Goal: Check status: Check status

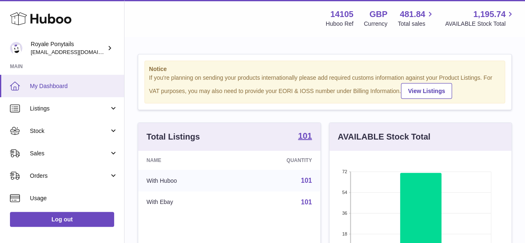
scroll to position [129, 182]
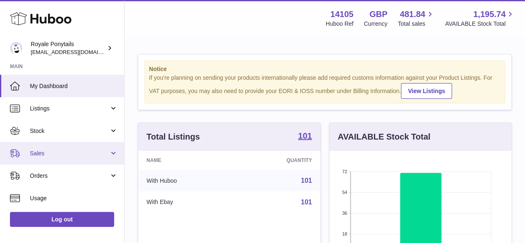
click at [45, 154] on span "Sales" at bounding box center [69, 153] width 79 height 8
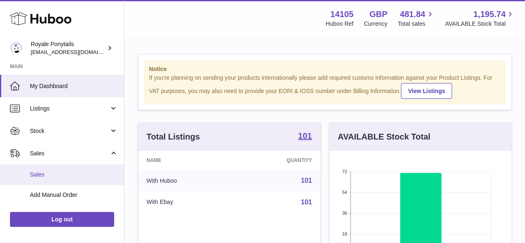
click at [37, 176] on span "Sales" at bounding box center [74, 174] width 88 height 8
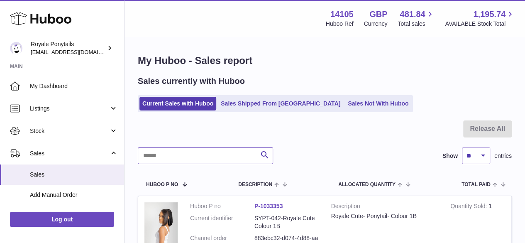
click at [186, 157] on input "text" at bounding box center [205, 155] width 135 height 17
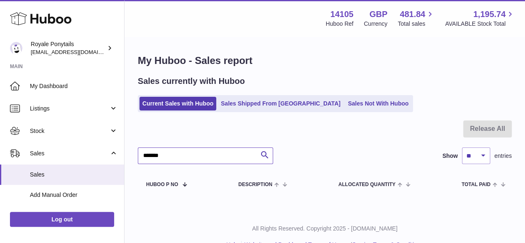
drag, startPoint x: 142, startPoint y: 156, endPoint x: 180, endPoint y: 159, distance: 37.9
click at [180, 159] on input "*******" at bounding box center [205, 155] width 135 height 17
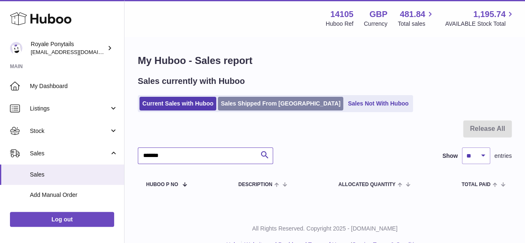
type input "*******"
click at [253, 103] on link "Sales Shipped From Huboo" at bounding box center [280, 104] width 125 height 14
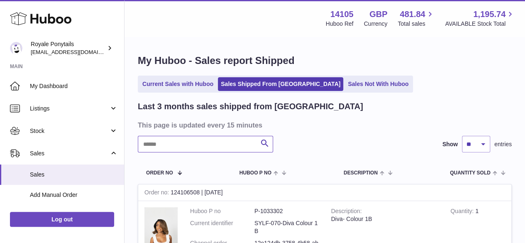
click at [166, 143] on input "text" at bounding box center [205, 144] width 135 height 17
paste input "*******"
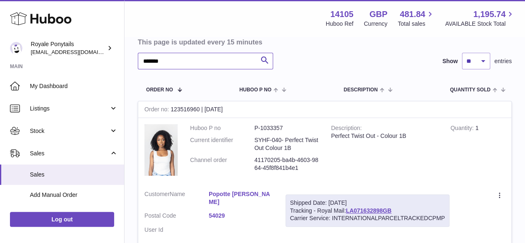
scroll to position [124, 0]
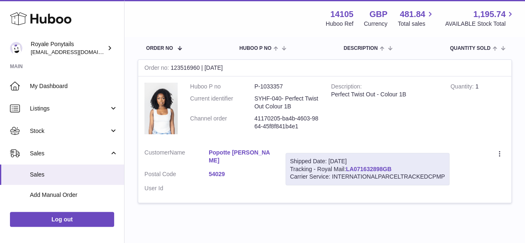
click at [375, 169] on link "LA071632898GB" at bounding box center [369, 169] width 46 height 7
drag, startPoint x: 205, startPoint y: 149, endPoint x: 251, endPoint y: 156, distance: 46.5
click at [251, 156] on dl "Customer Name Popotte Youse Postal Code 54029 User Id" at bounding box center [208, 173] width 129 height 48
copy dl "Popotte Youse"
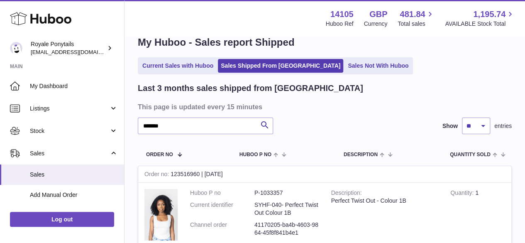
scroll to position [0, 0]
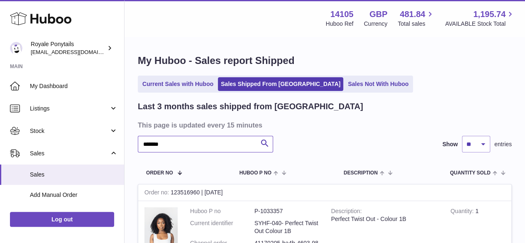
click at [177, 144] on input "*******" at bounding box center [205, 144] width 135 height 17
type input "*"
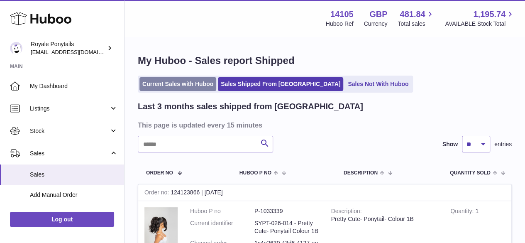
click at [183, 83] on link "Current Sales with Huboo" at bounding box center [177, 84] width 77 height 14
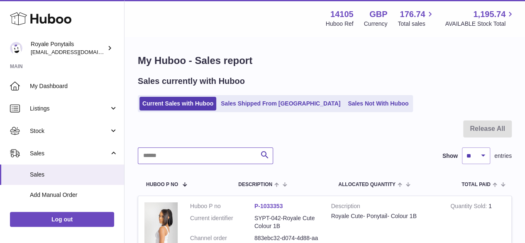
click at [168, 156] on input "text" at bounding box center [205, 155] width 135 height 17
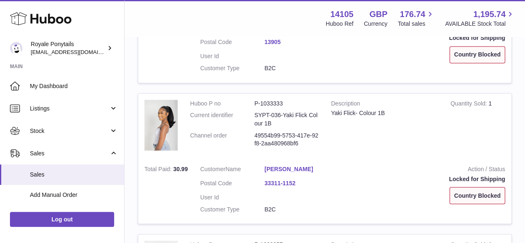
scroll to position [699, 0]
